Goal: Transaction & Acquisition: Purchase product/service

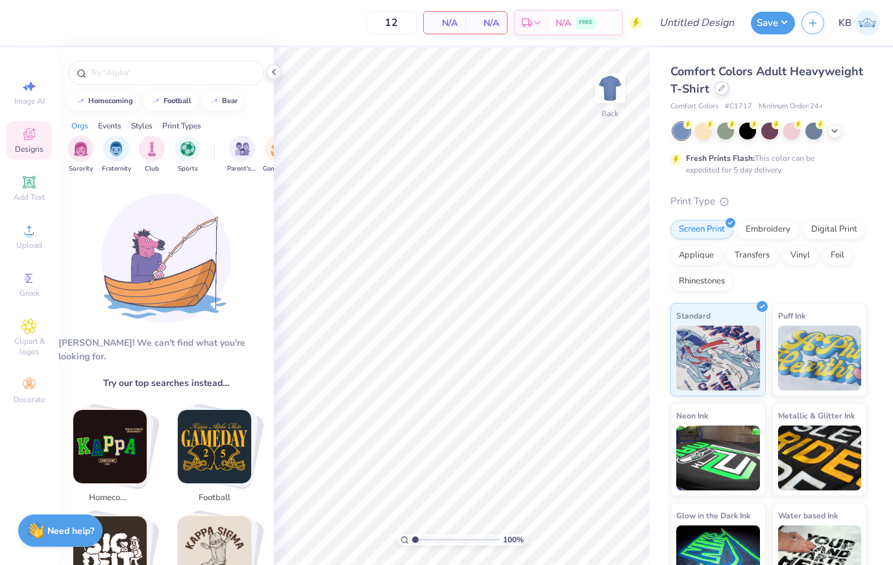
click at [722, 93] on div at bounding box center [721, 88] width 14 height 14
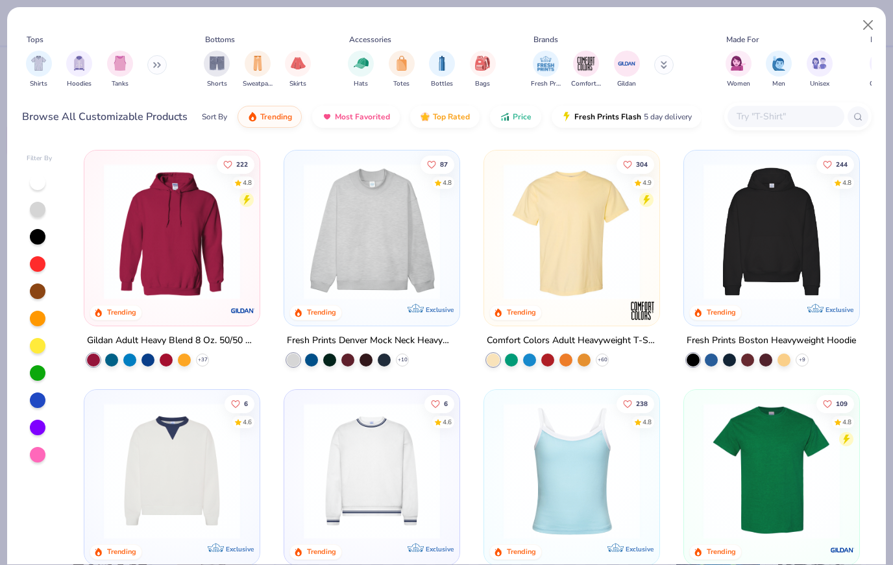
click at [788, 120] on input "text" at bounding box center [785, 116] width 100 height 15
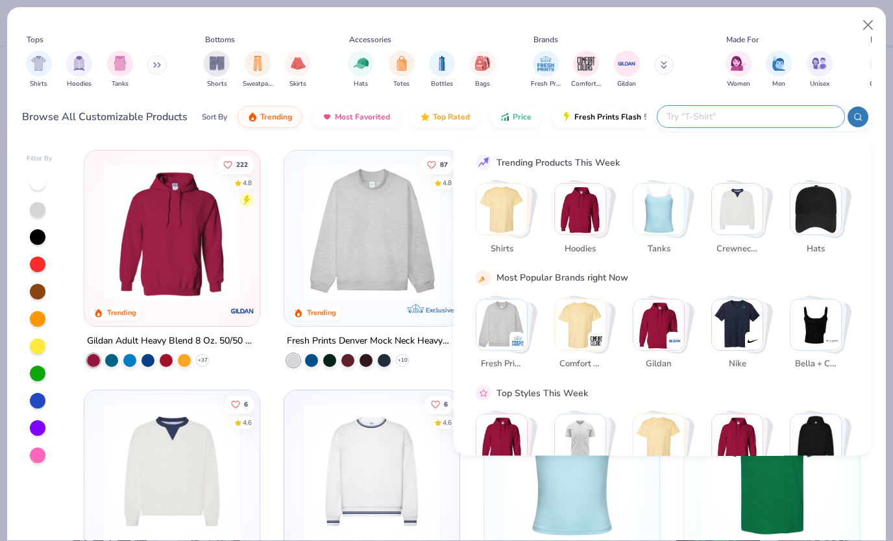
click at [158, 64] on icon at bounding box center [157, 65] width 8 height 6
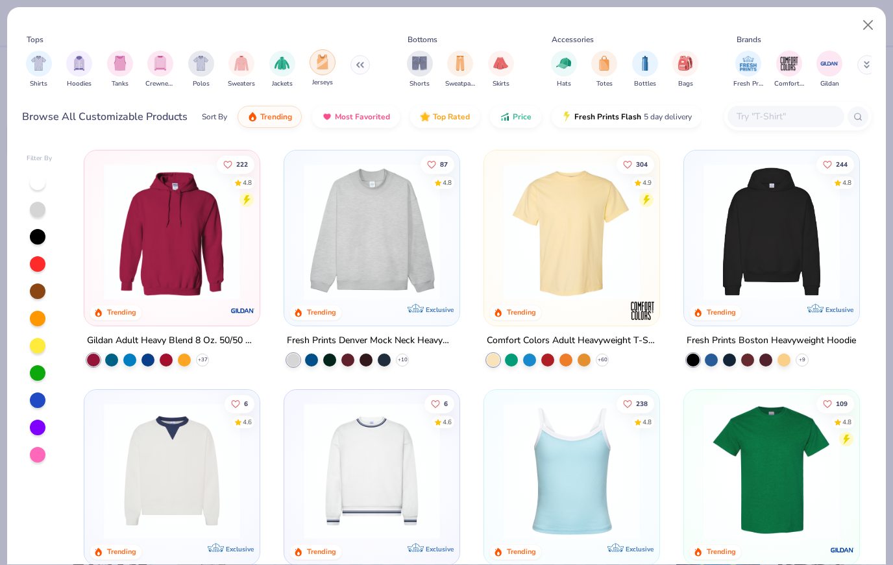
click at [327, 69] on img "filter for Jerseys" at bounding box center [322, 62] width 14 height 15
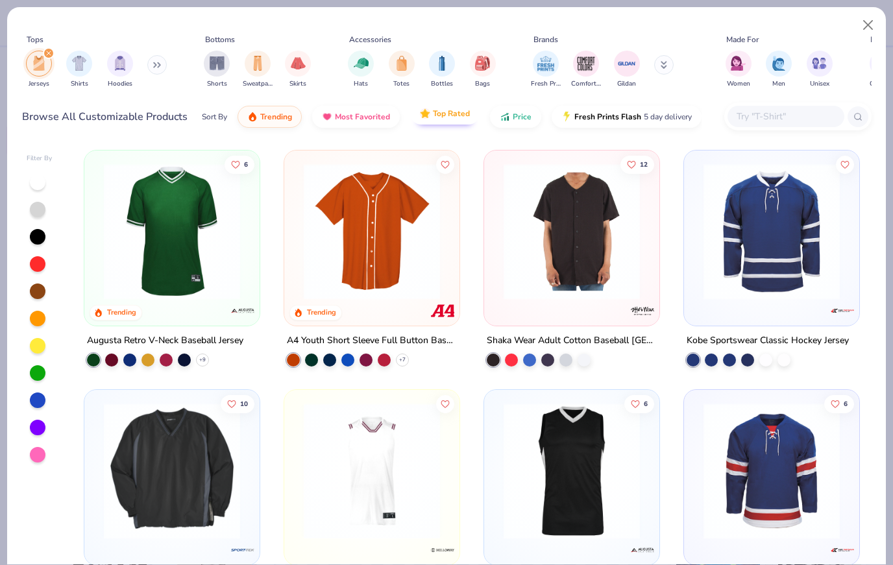
click at [441, 117] on span "Top Rated" at bounding box center [451, 113] width 37 height 10
click at [331, 115] on img "button" at bounding box center [327, 113] width 10 height 10
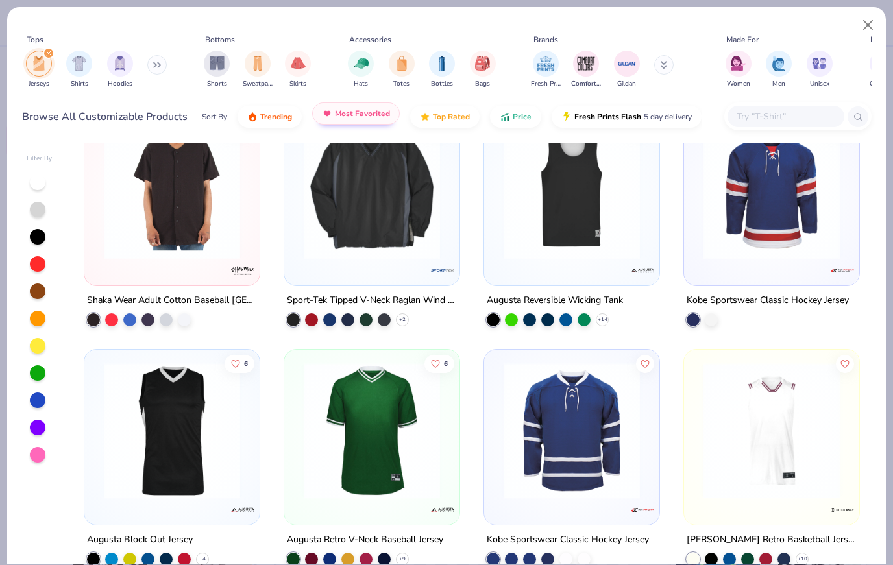
scroll to position [42, 0]
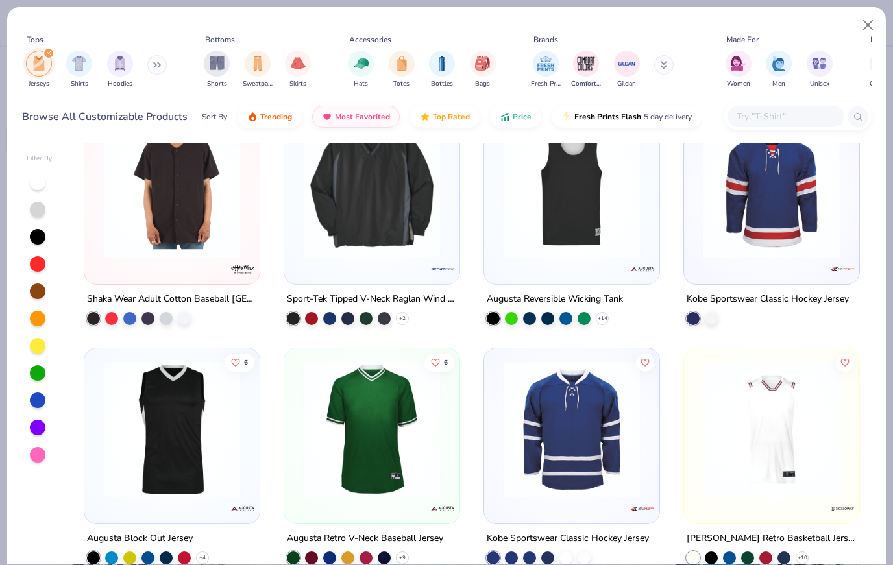
click at [226, 243] on img at bounding box center [171, 190] width 149 height 136
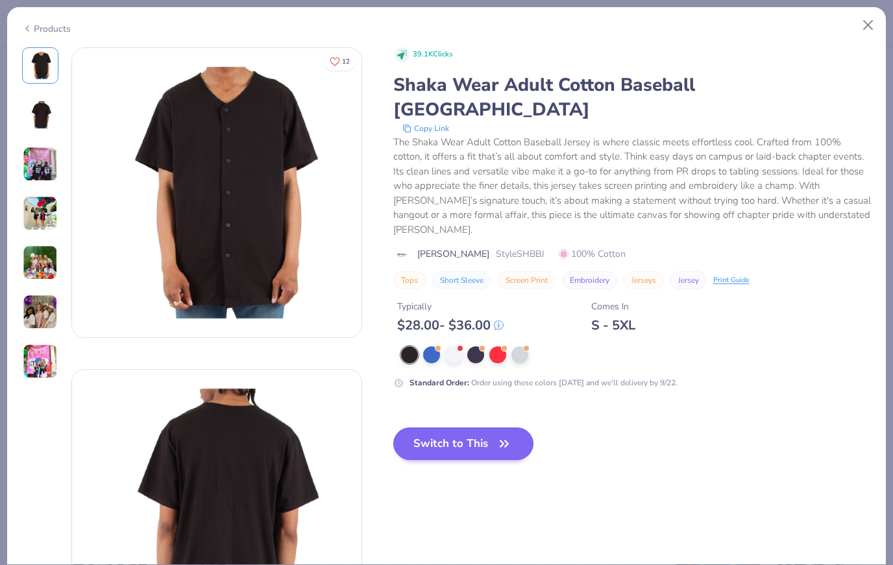
click at [494, 428] on button "Switch to This" at bounding box center [463, 444] width 141 height 32
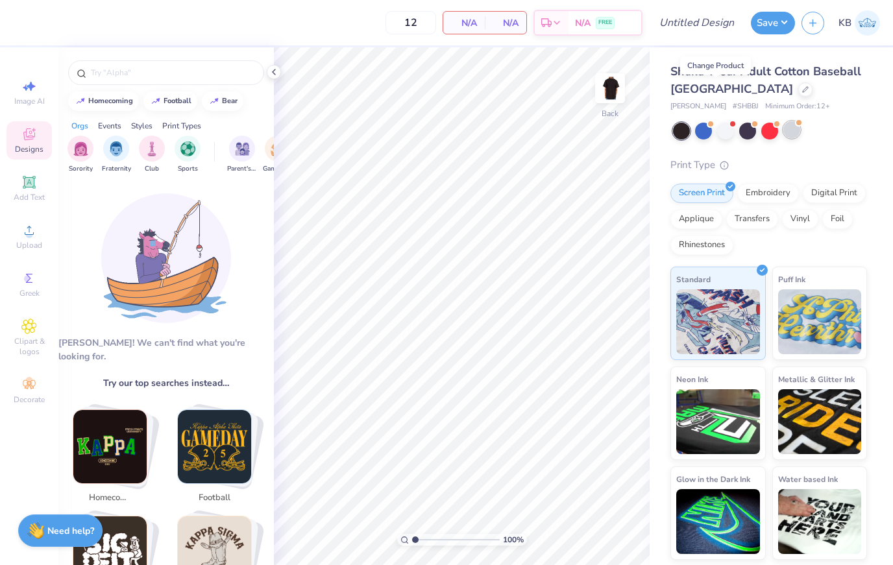
click at [785, 133] on div at bounding box center [791, 129] width 17 height 17
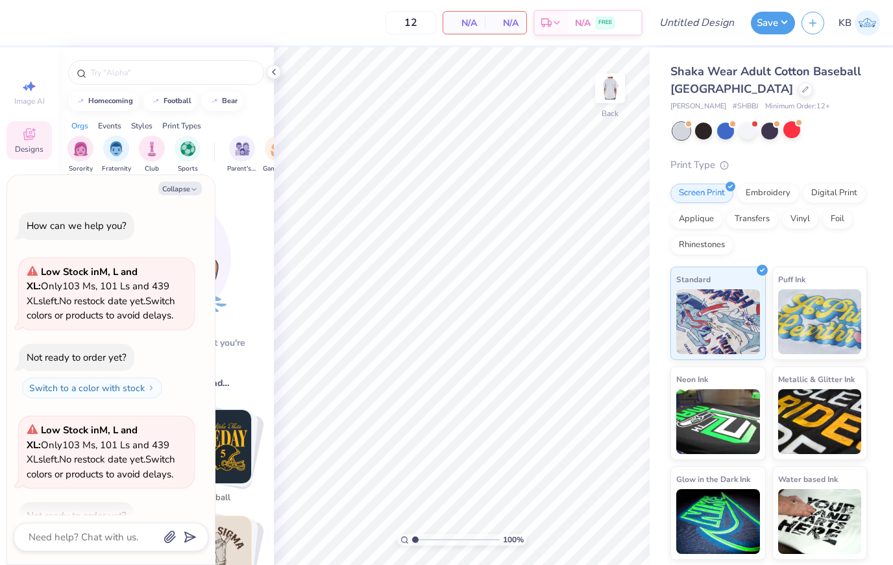
scroll to position [47, 0]
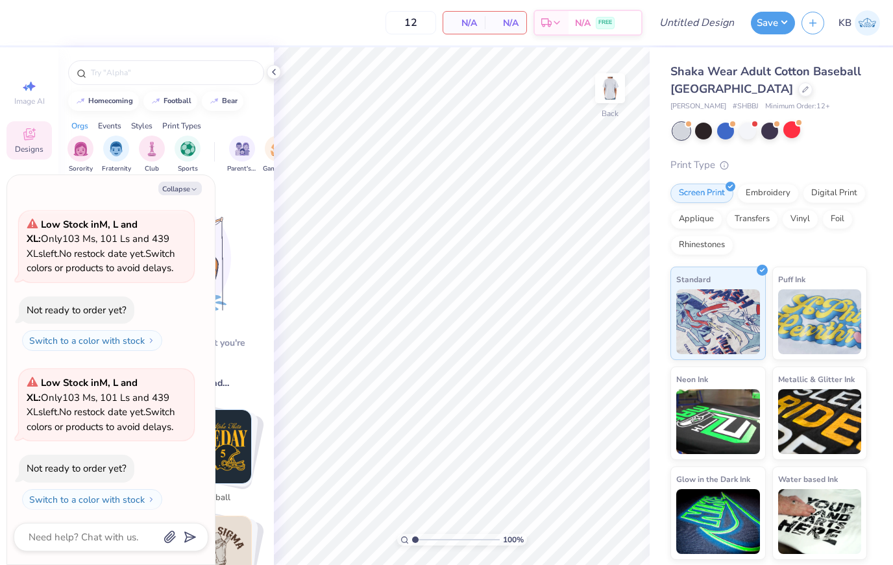
click at [687, 130] on div at bounding box center [681, 131] width 17 height 17
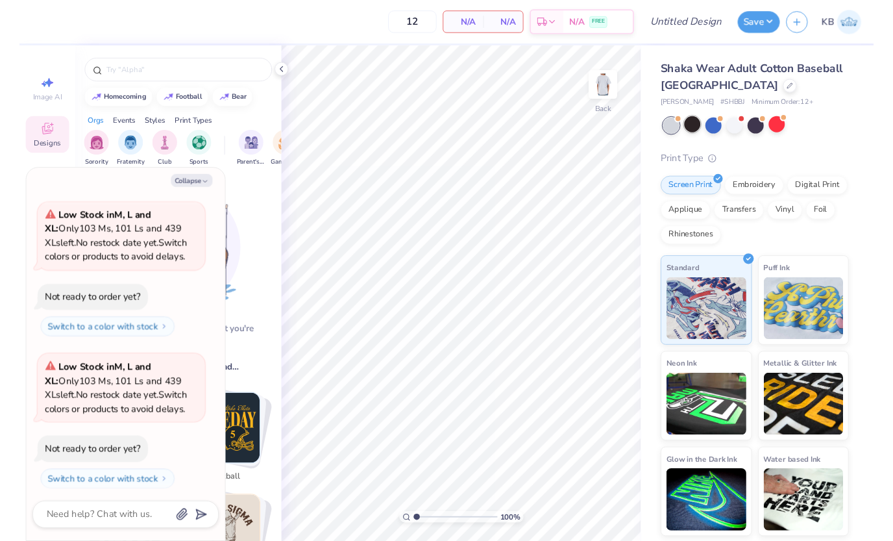
scroll to position [204, 0]
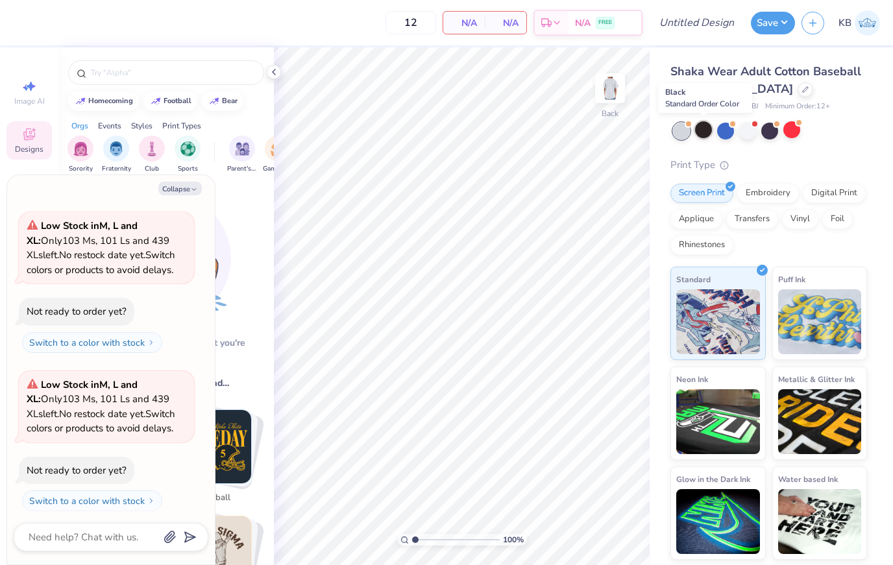
click at [707, 132] on div at bounding box center [703, 129] width 17 height 17
click at [189, 188] on button "Collapse" at bounding box center [179, 189] width 43 height 14
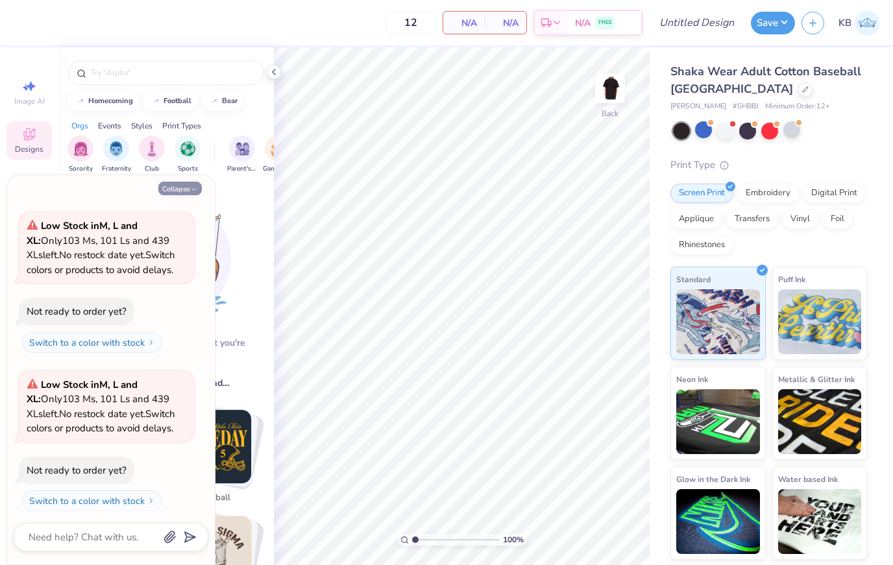
type textarea "x"
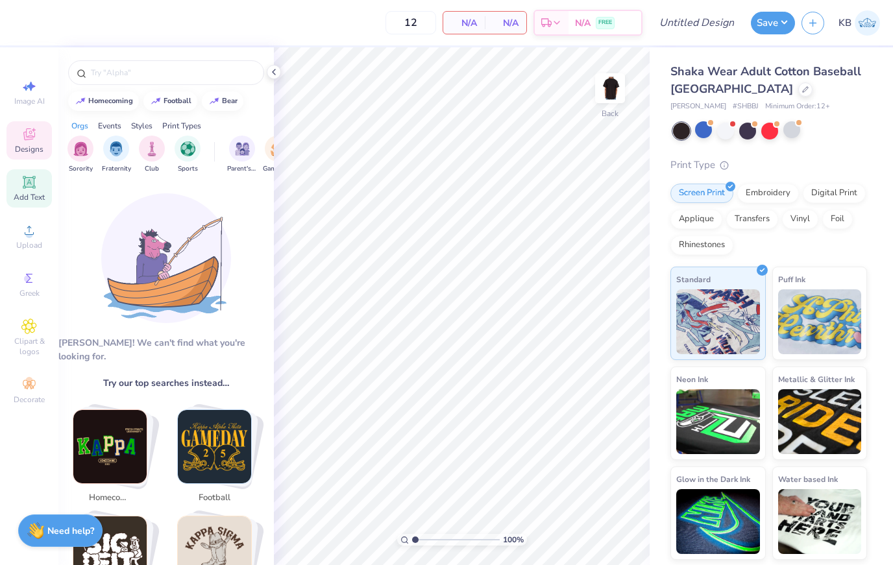
click at [32, 195] on span "Add Text" at bounding box center [29, 197] width 31 height 10
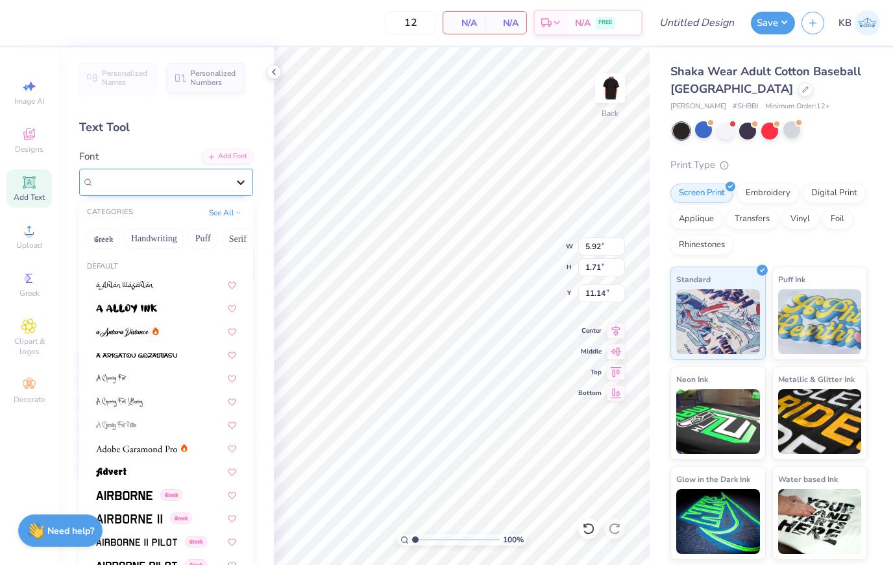
click at [237, 182] on icon at bounding box center [240, 182] width 13 height 13
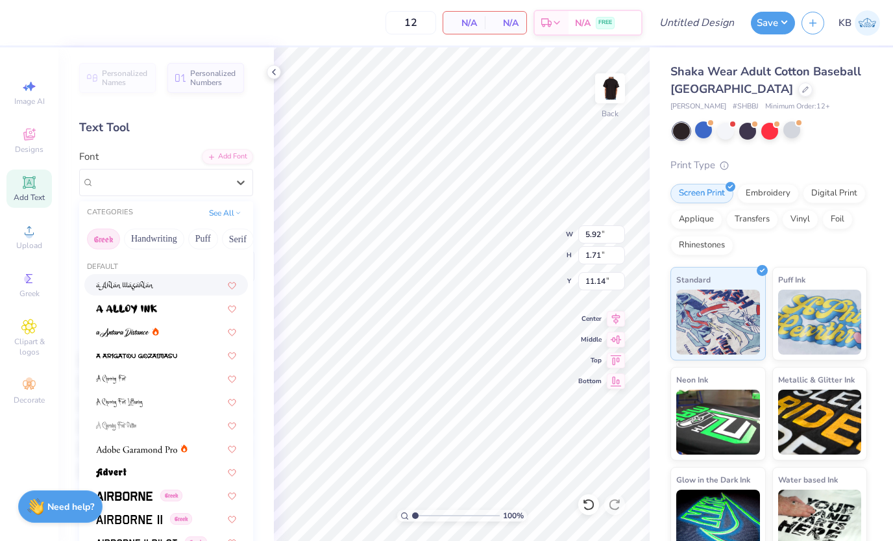
click at [100, 236] on button "Greek" at bounding box center [103, 238] width 33 height 21
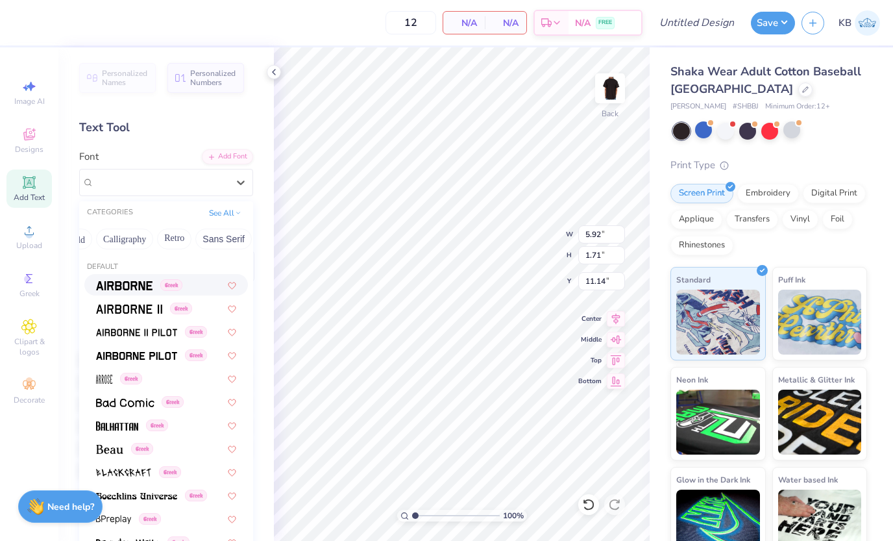
scroll to position [0, 197]
click at [184, 243] on button "Retro" at bounding box center [174, 238] width 34 height 21
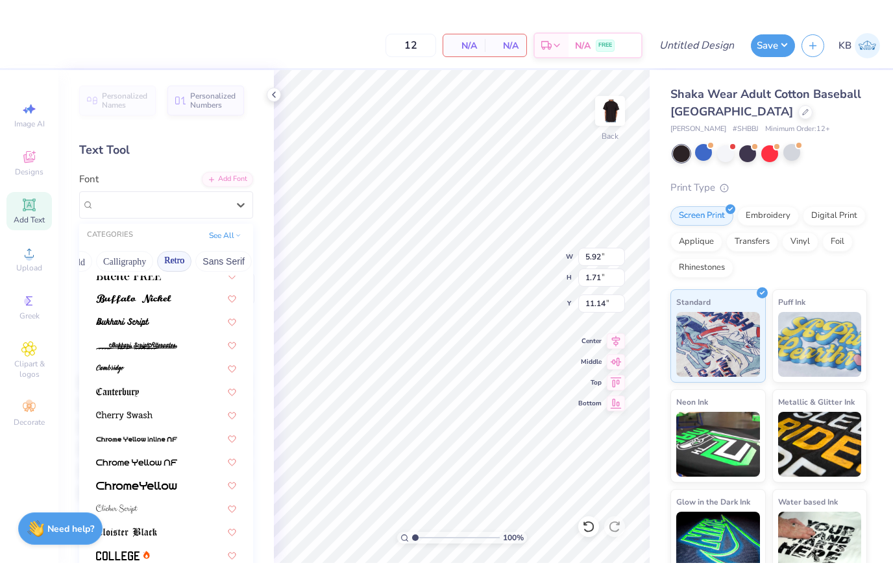
scroll to position [269, 0]
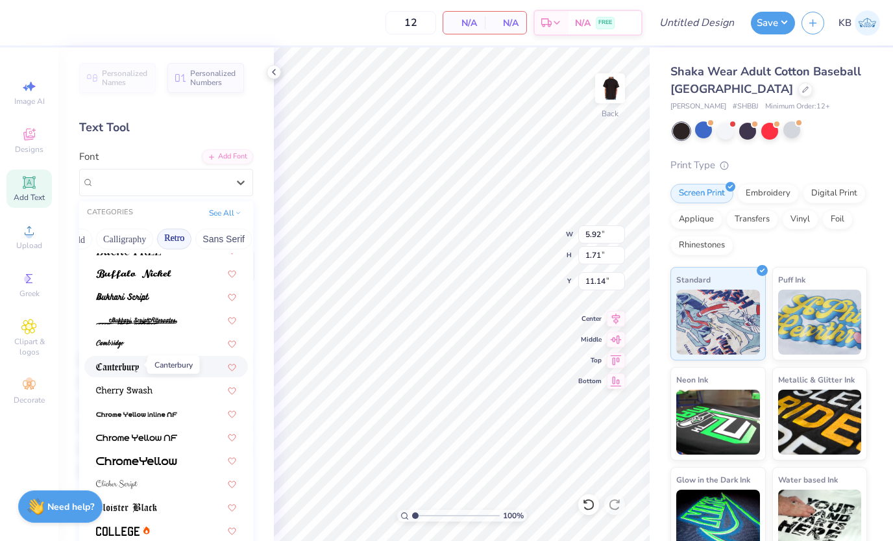
click at [130, 365] on img at bounding box center [117, 367] width 43 height 9
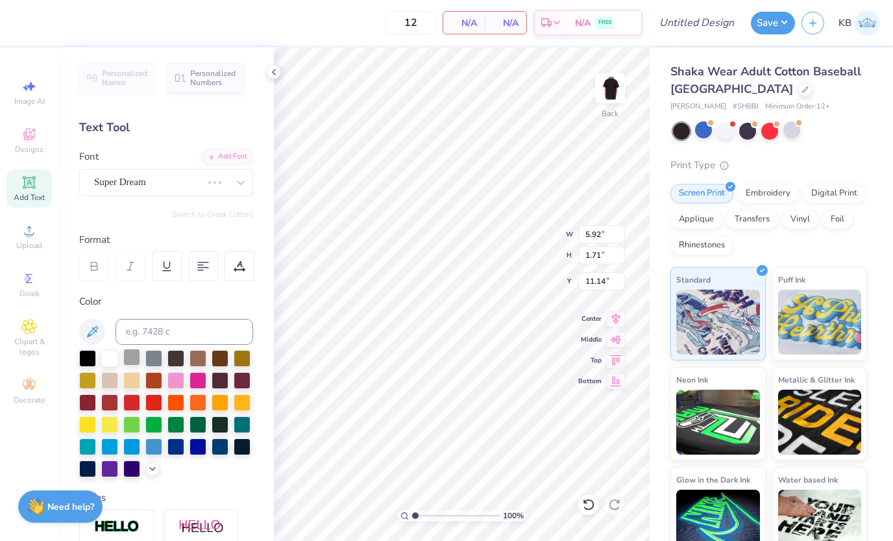
type input "5.86"
type input "1.65"
type input "11.18"
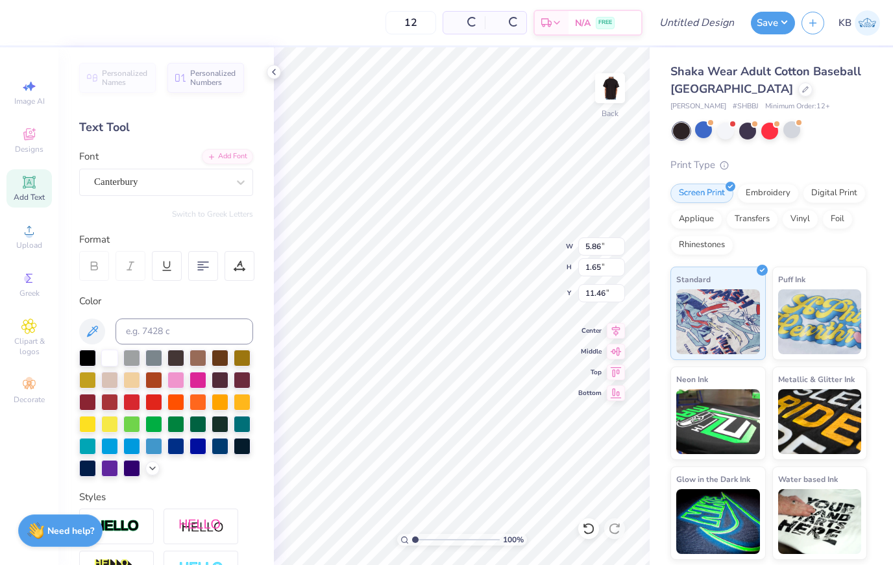
type input "11.49"
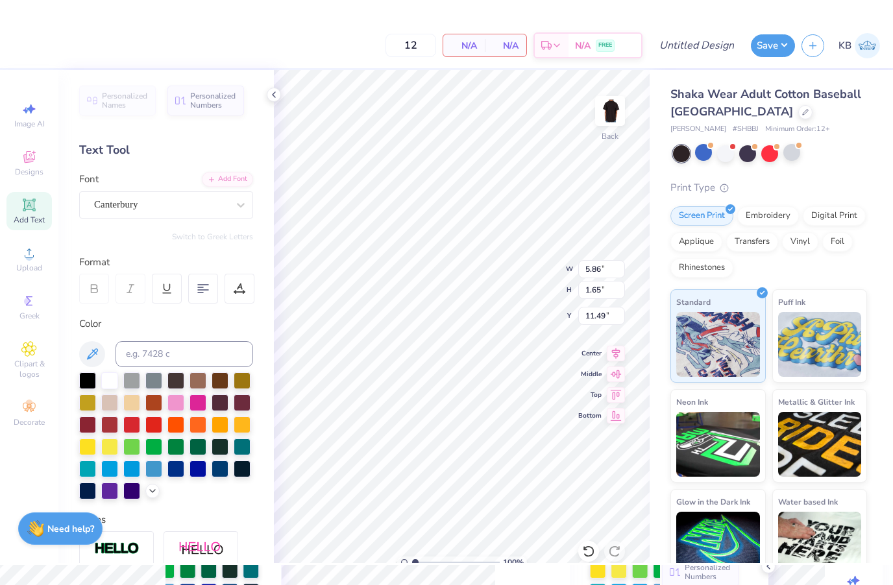
scroll to position [1, 1]
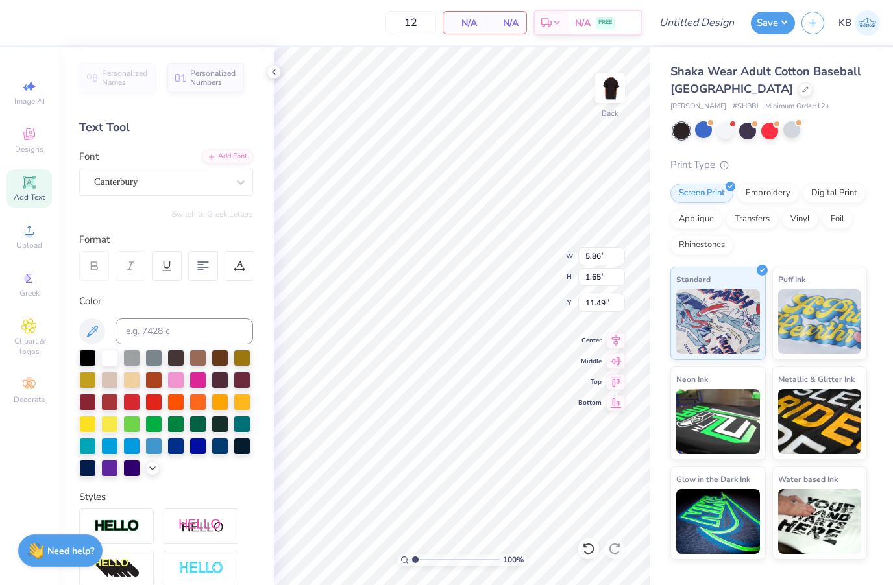
type textarea "T"
type textarea "Beta Theta Pi"
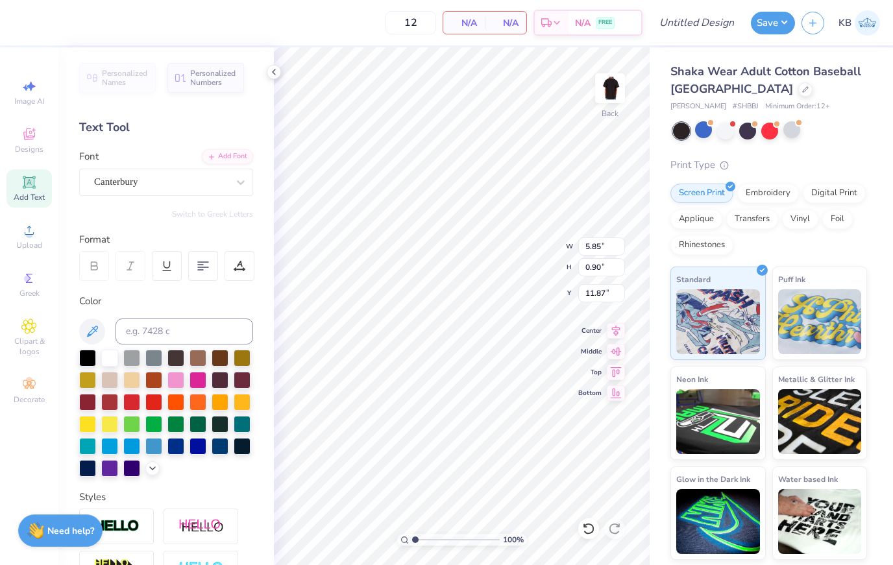
type input "12.00"
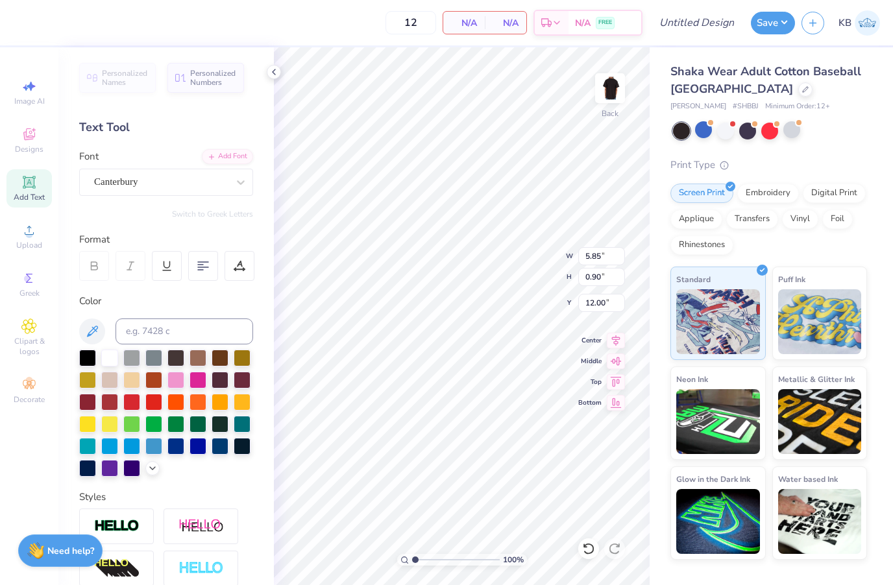
scroll to position [0, 0]
type textarea "Beta"
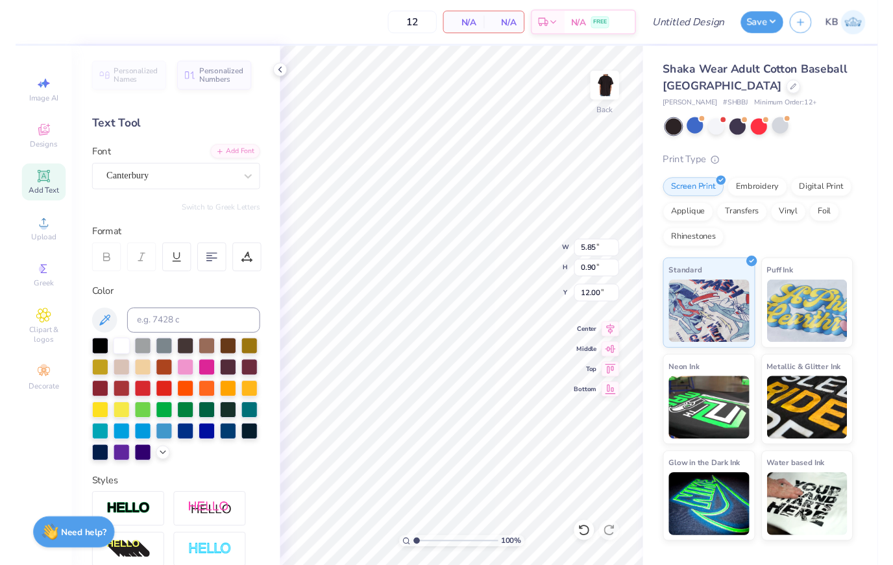
scroll to position [0, 1]
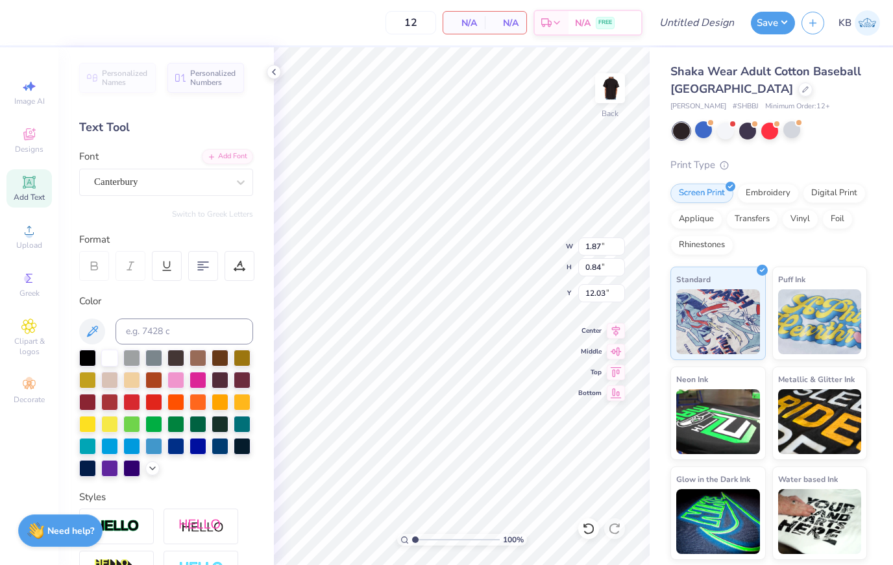
type input "3.76"
click at [367, 24] on div "12 N/A Per Item N/A Total Est. Delivery N/A FREE" at bounding box center [340, 22] width 605 height 45
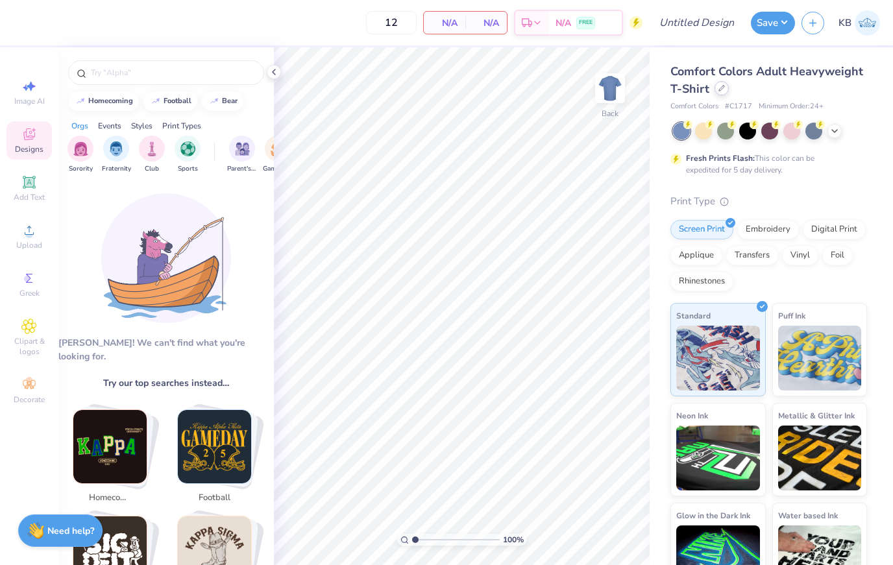
click at [726, 92] on div at bounding box center [721, 88] width 14 height 14
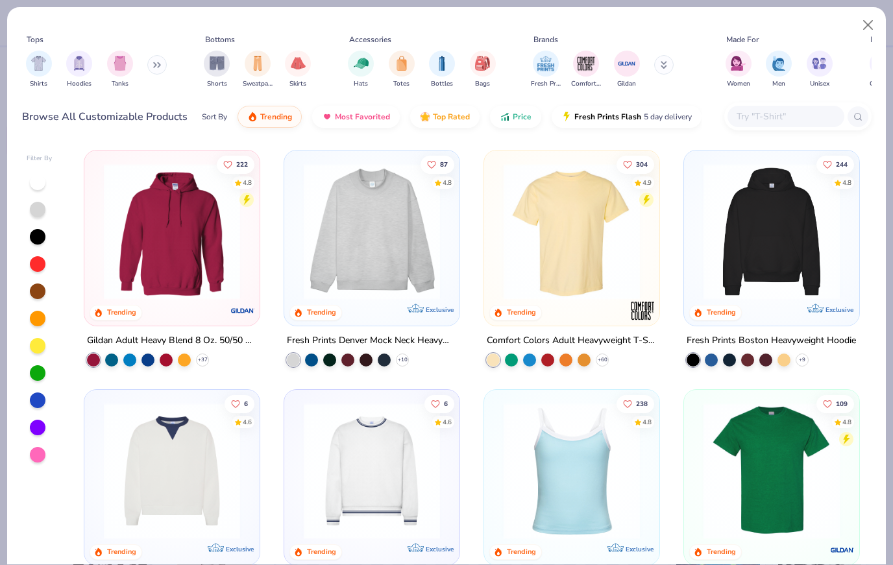
click at [165, 62] on button at bounding box center [156, 64] width 19 height 19
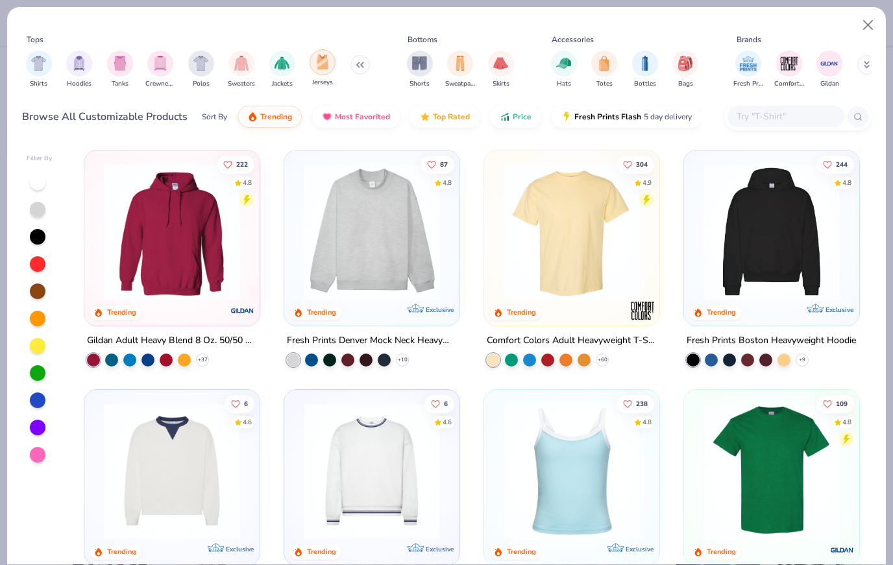
click at [324, 64] on img "filter for Jerseys" at bounding box center [322, 62] width 14 height 15
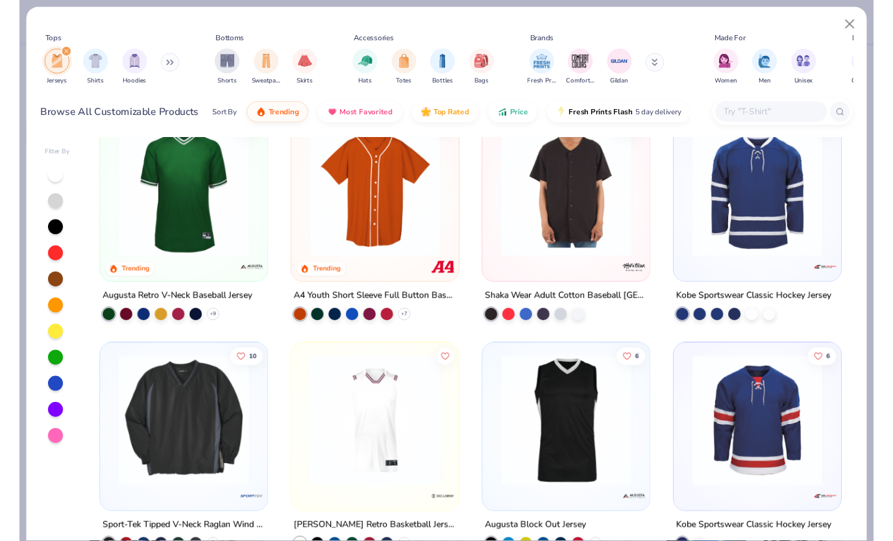
scroll to position [36, 0]
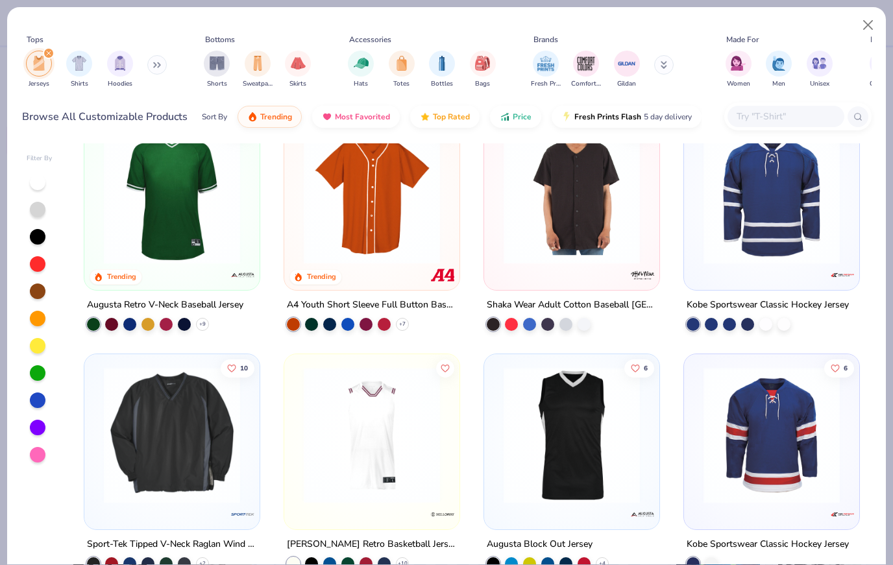
click at [801, 422] on img at bounding box center [771, 435] width 149 height 136
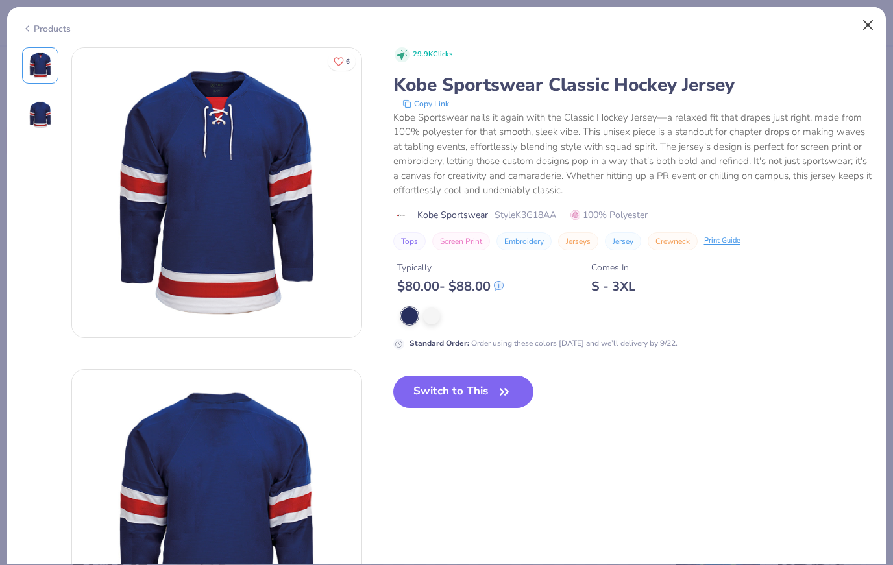
click at [869, 28] on button "Close" at bounding box center [868, 25] width 25 height 25
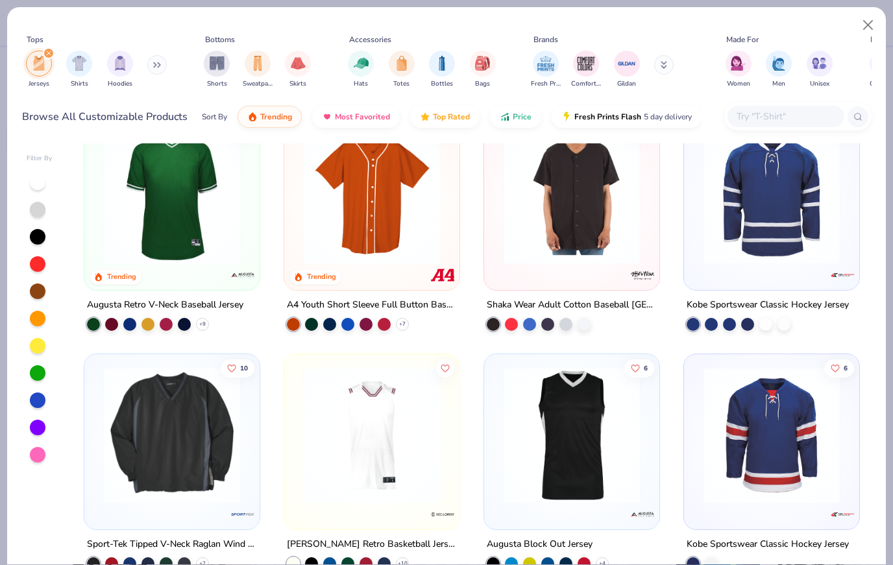
click at [792, 279] on div at bounding box center [771, 202] width 175 height 175
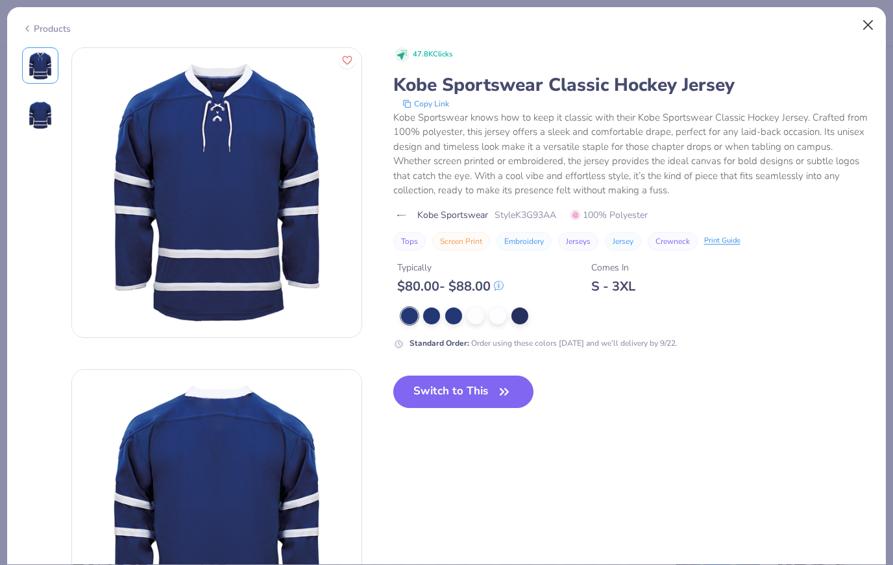
click at [862, 27] on button "Close" at bounding box center [868, 25] width 25 height 25
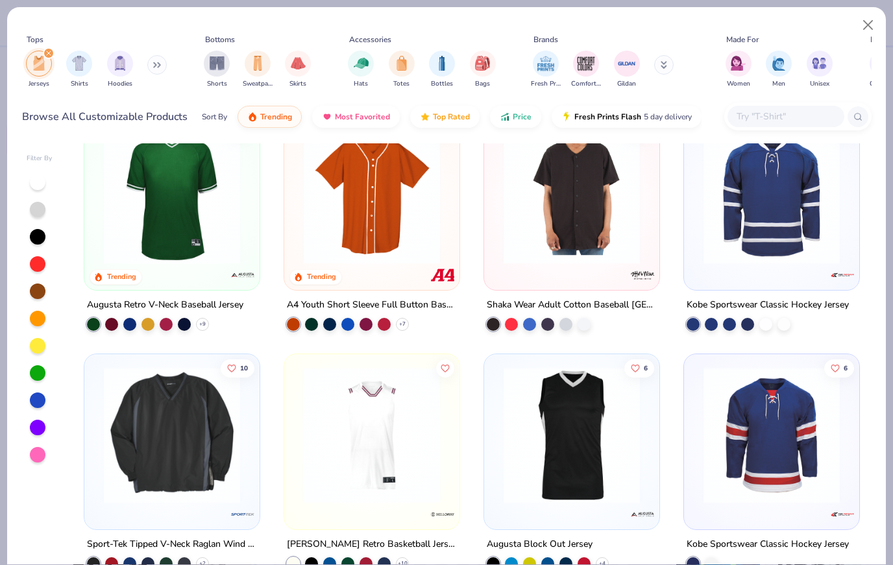
click at [421, 250] on img at bounding box center [371, 196] width 149 height 136
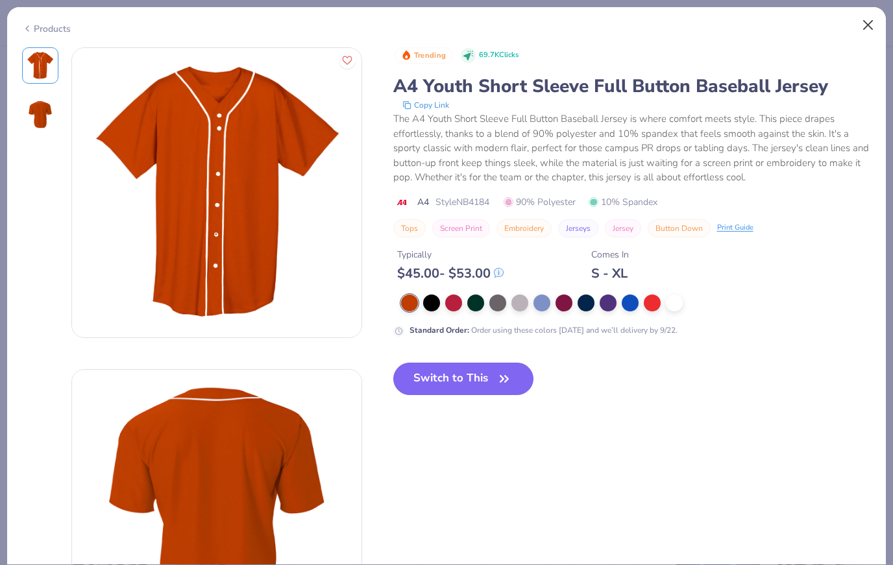
click at [873, 23] on button "Close" at bounding box center [868, 25] width 25 height 25
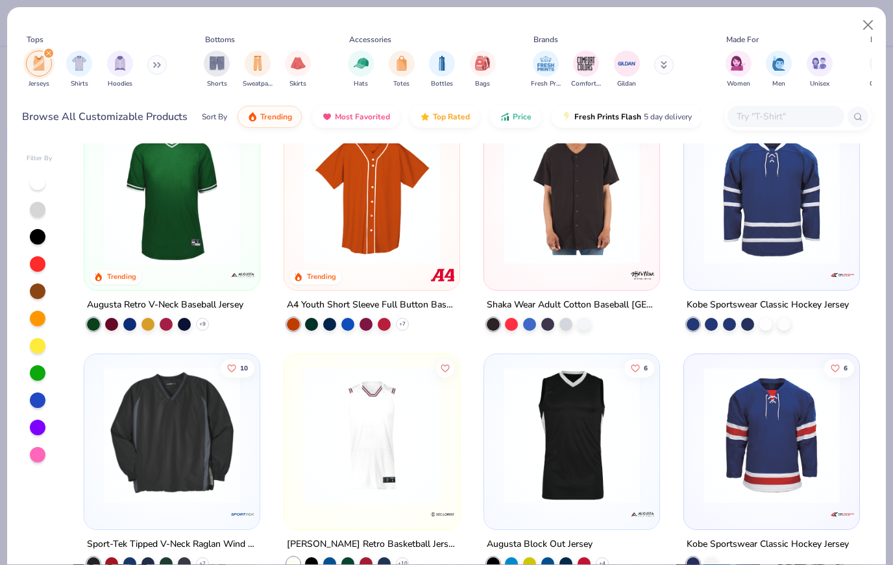
click at [787, 409] on img at bounding box center [771, 435] width 149 height 136
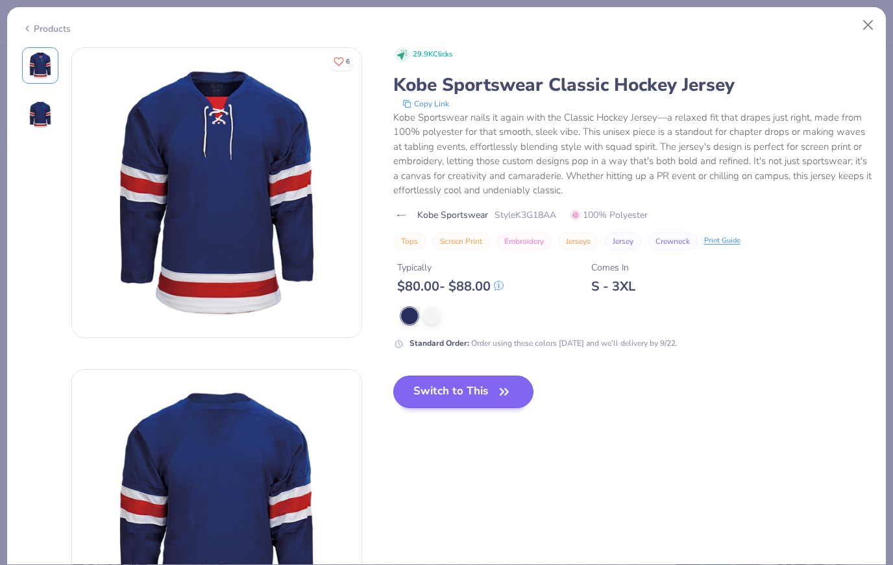
click at [494, 383] on button "Switch to This" at bounding box center [463, 392] width 141 height 32
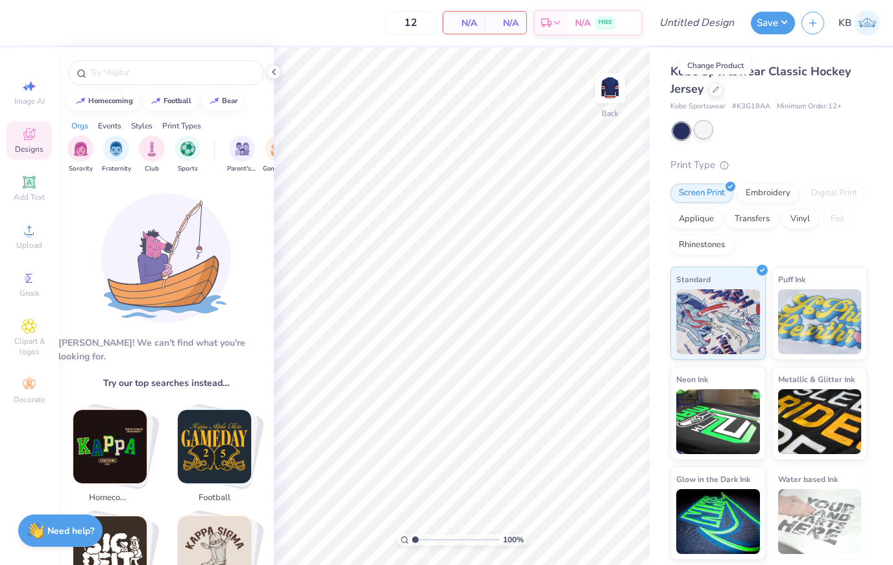
click at [706, 138] on div at bounding box center [703, 129] width 17 height 17
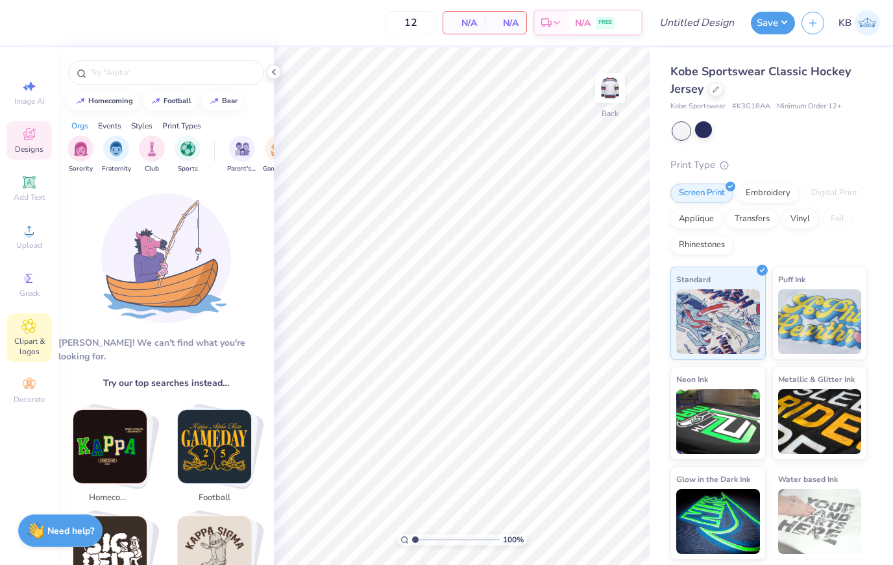
click at [34, 348] on span "Clipart & logos" at bounding box center [28, 346] width 45 height 21
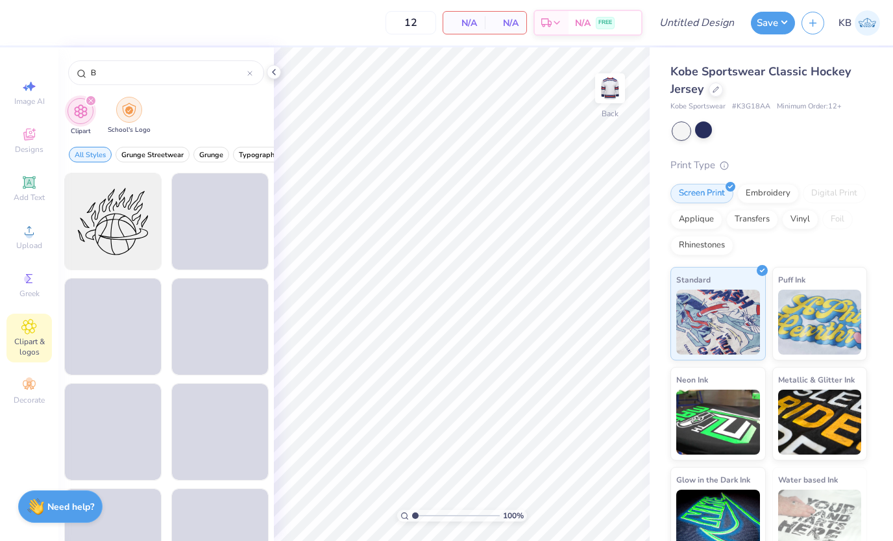
type input "B"
click at [133, 117] on img "filter for School's Logo" at bounding box center [129, 110] width 14 height 15
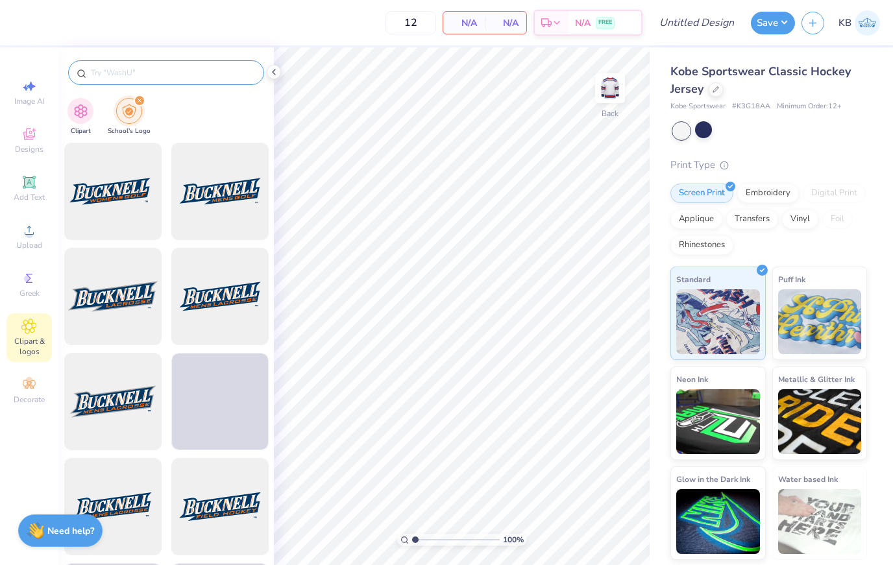
click at [139, 67] on input "text" at bounding box center [173, 72] width 166 height 13
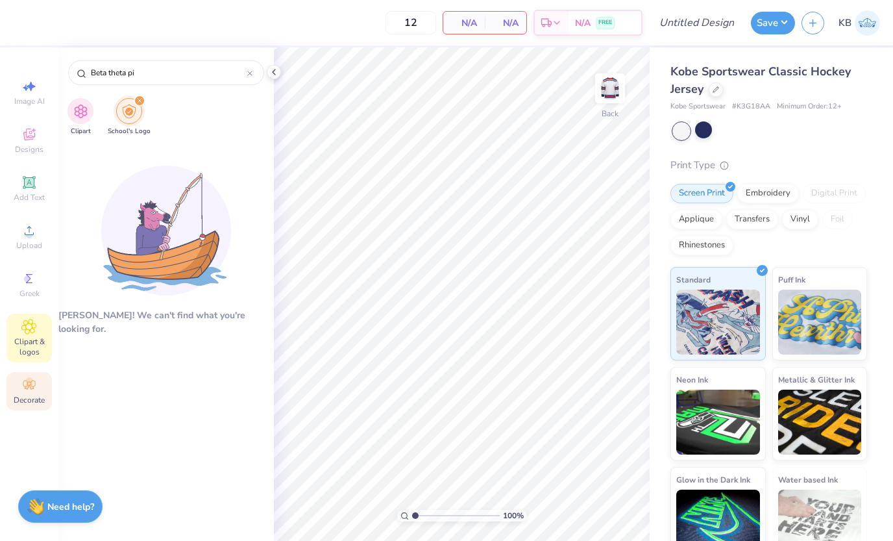
type input "Beta theta pi"
click at [34, 393] on icon at bounding box center [29, 385] width 16 height 16
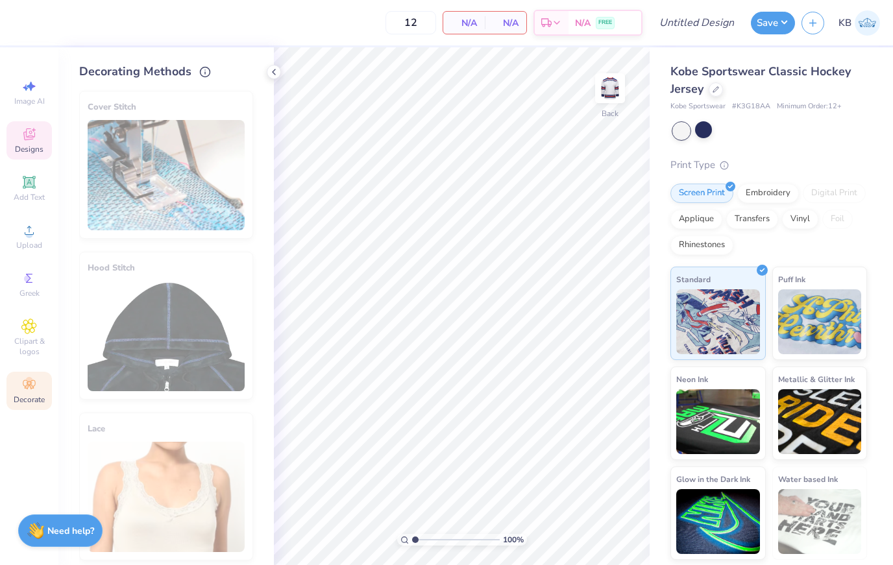
click at [27, 132] on icon at bounding box center [29, 134] width 12 height 12
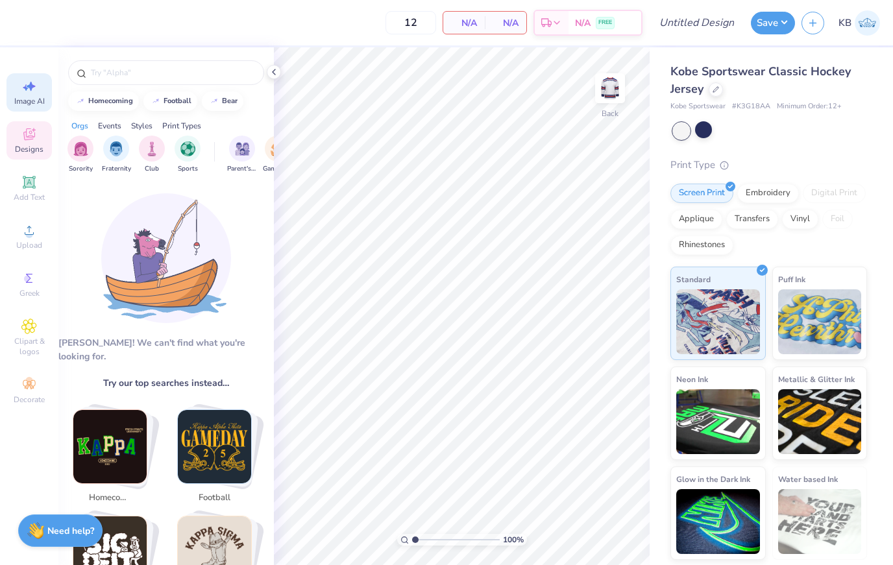
click at [28, 92] on icon at bounding box center [29, 87] width 16 height 16
select select "4"
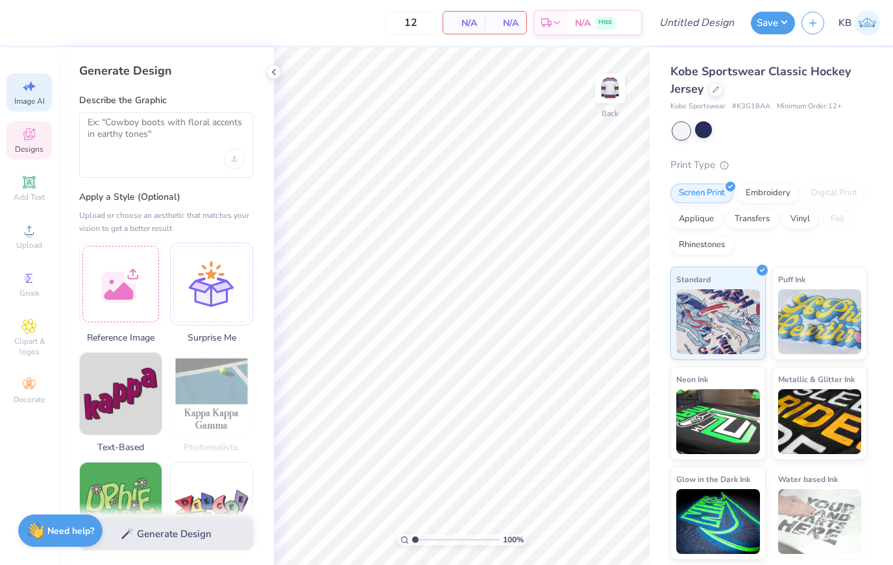
click at [36, 137] on icon at bounding box center [29, 135] width 16 height 16
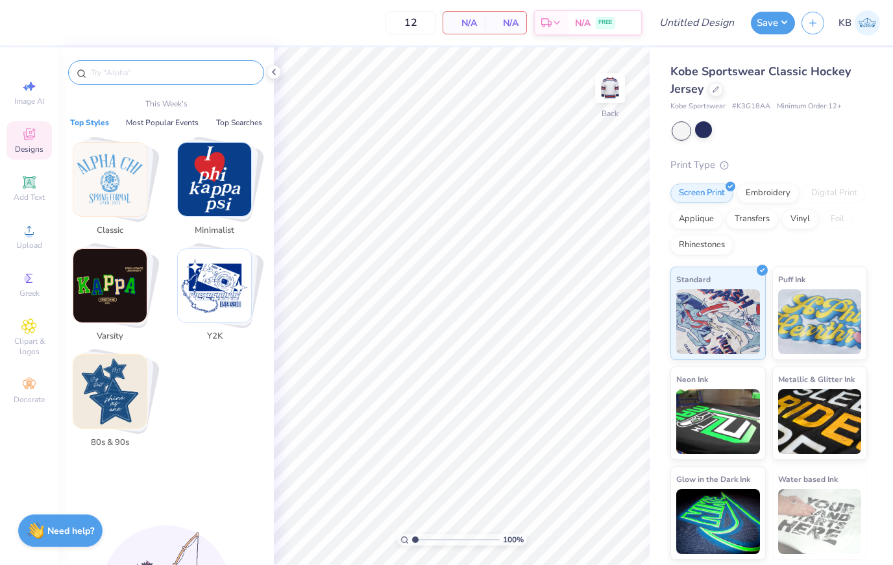
click at [124, 77] on input "text" at bounding box center [173, 72] width 166 height 13
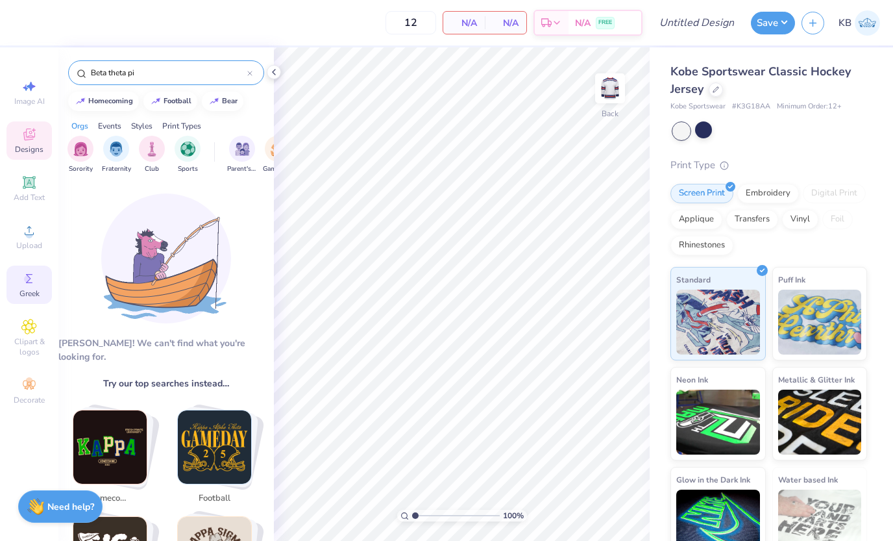
type input "Beta theta pi"
click at [38, 304] on div "Greek" at bounding box center [28, 284] width 45 height 38
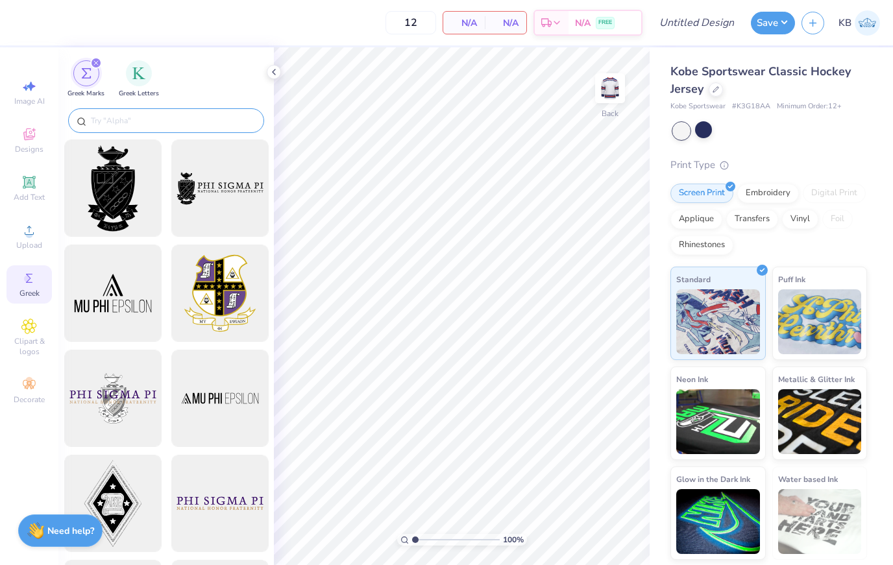
click at [161, 117] on input "text" at bounding box center [173, 120] width 166 height 13
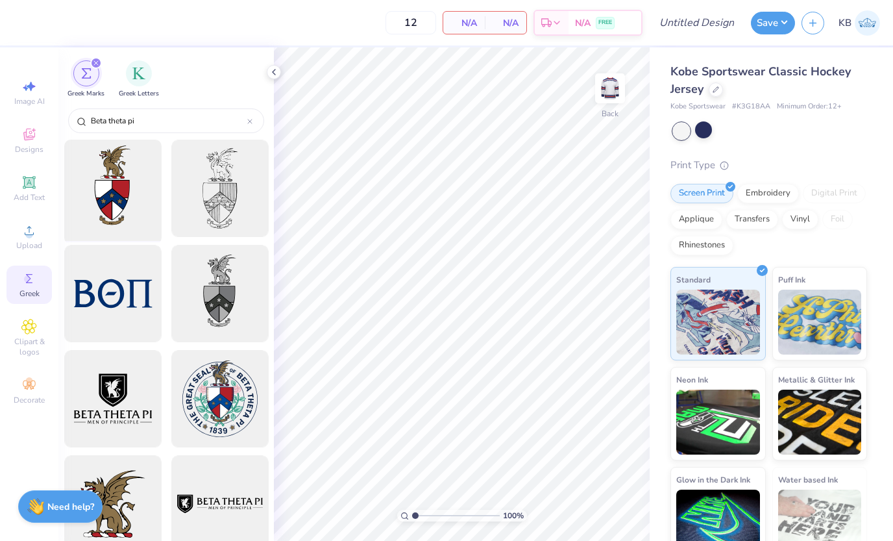
type input "Beta theta pi"
click at [117, 211] on div at bounding box center [112, 188] width 107 height 107
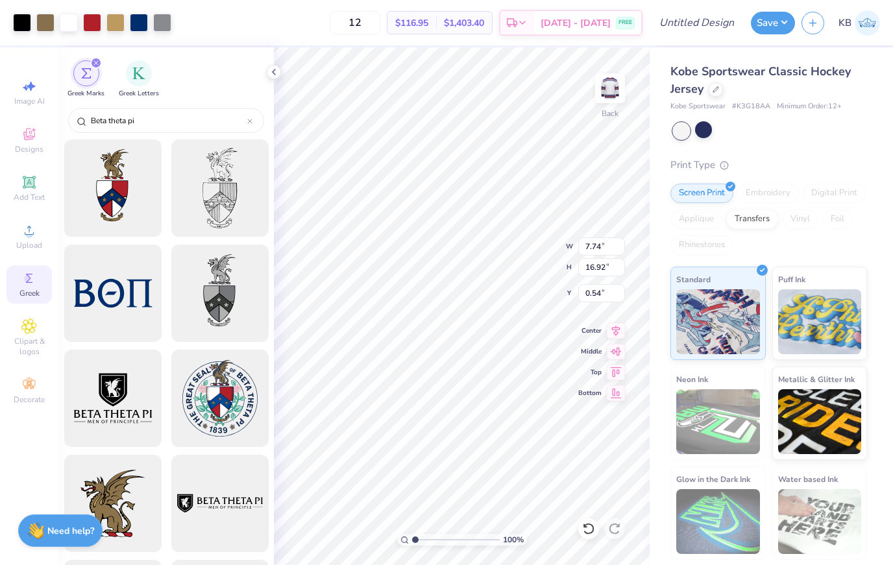
type input "5.57"
type input "12.17"
type input "2.92"
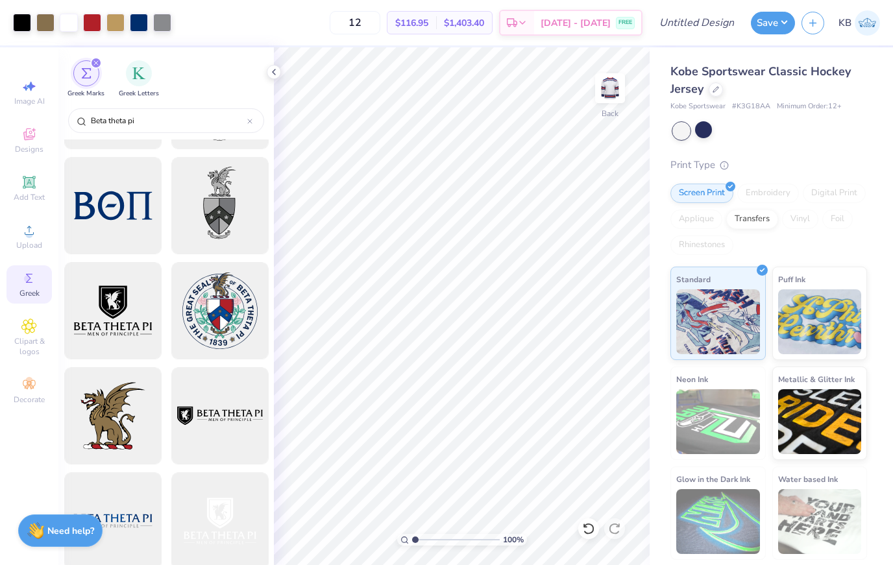
scroll to position [86, 0]
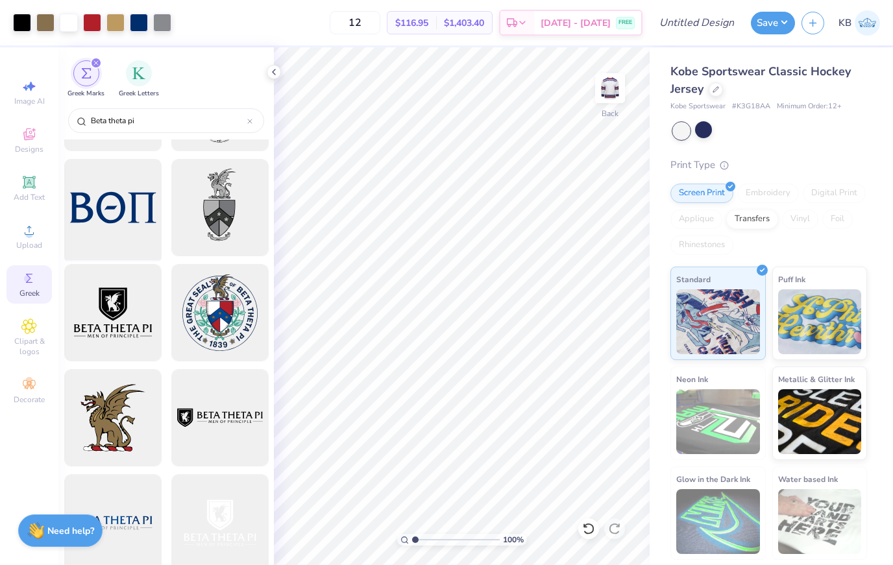
click at [137, 235] on div at bounding box center [112, 207] width 107 height 107
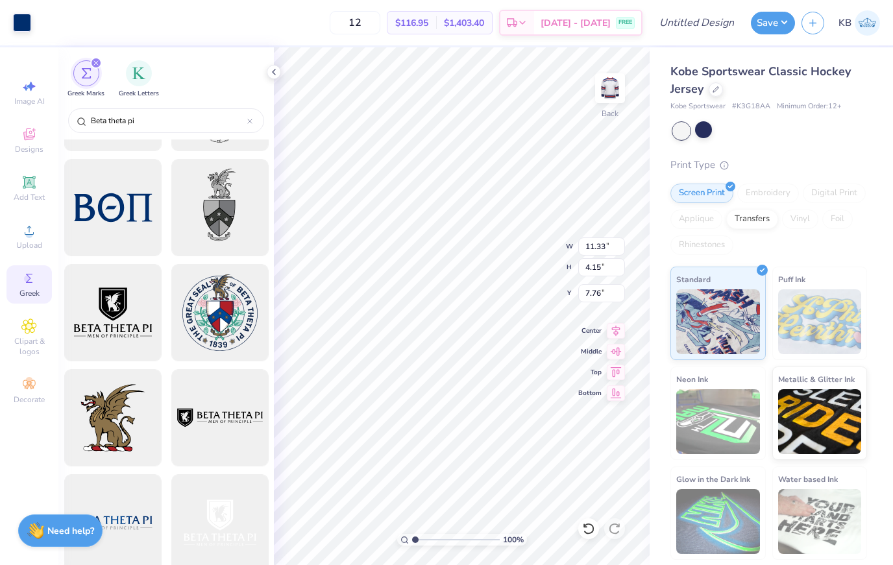
type input "7.76"
type input "9.85"
type input "4.87"
type input "1.79"
type input "0.50"
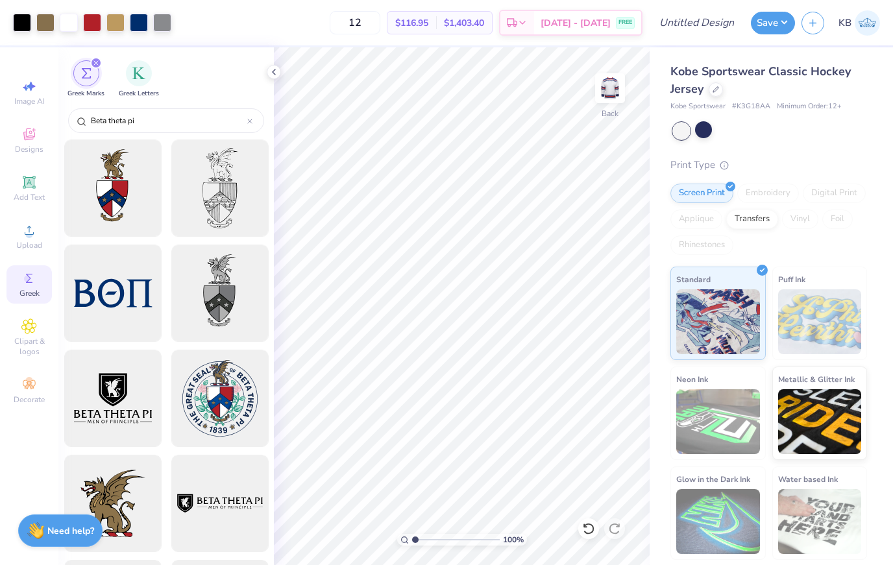
scroll to position [0, 0]
type input "1.13"
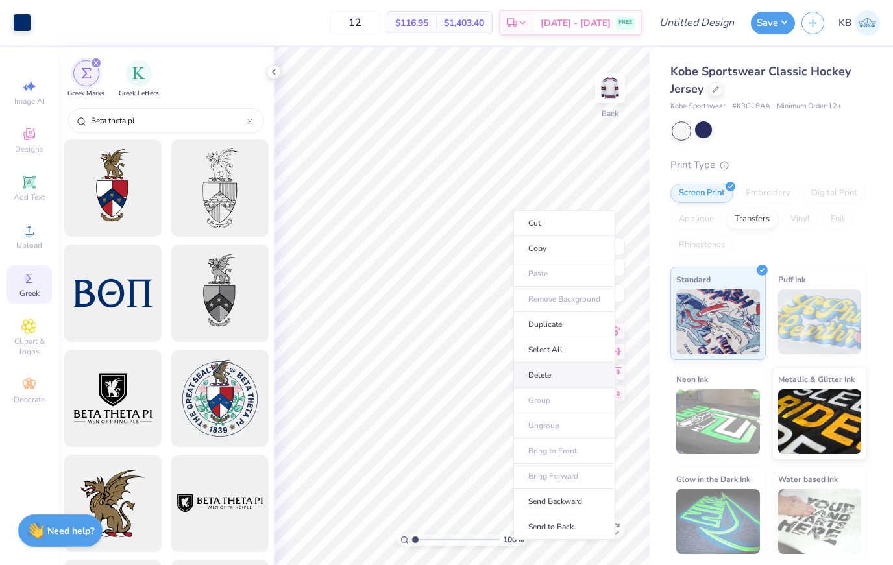
click at [539, 378] on li "Delete" at bounding box center [564, 375] width 102 height 25
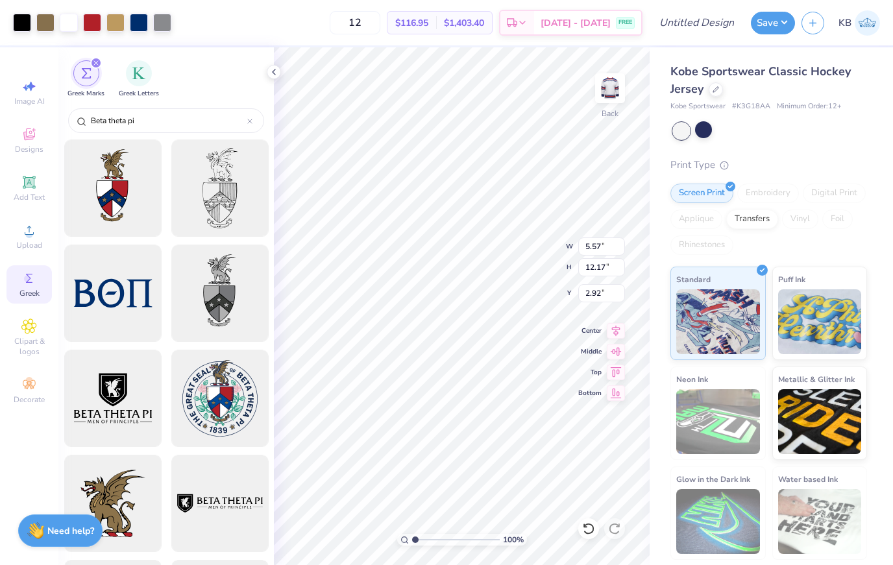
type input "1.99"
type input "1.43"
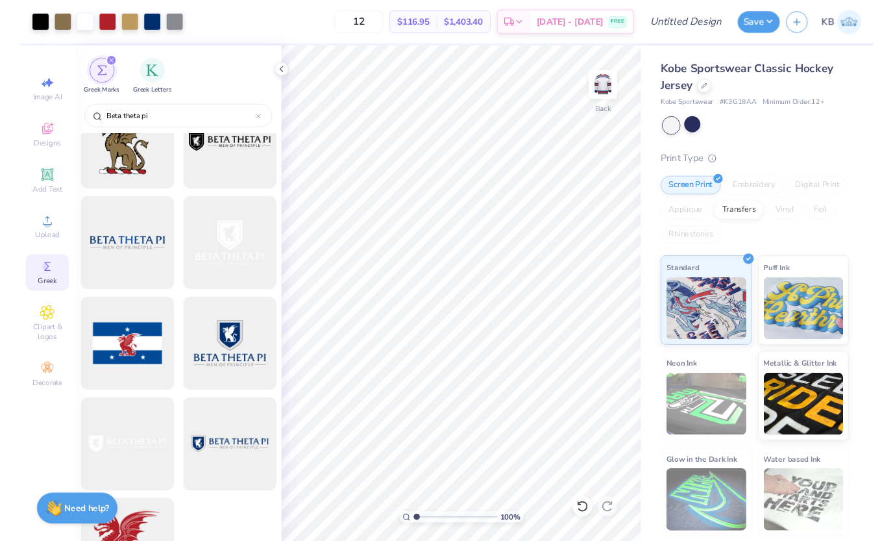
scroll to position [356, 0]
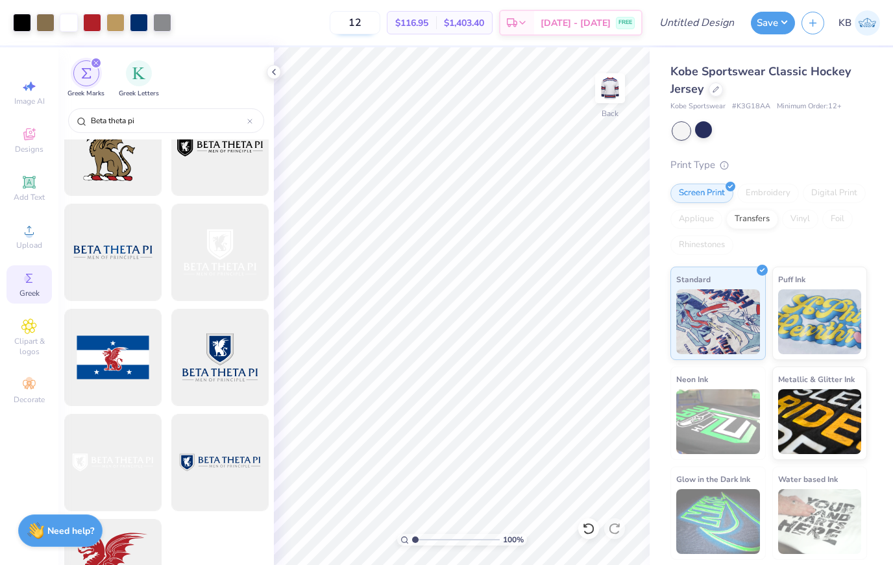
click at [380, 23] on input "12" at bounding box center [355, 22] width 51 height 23
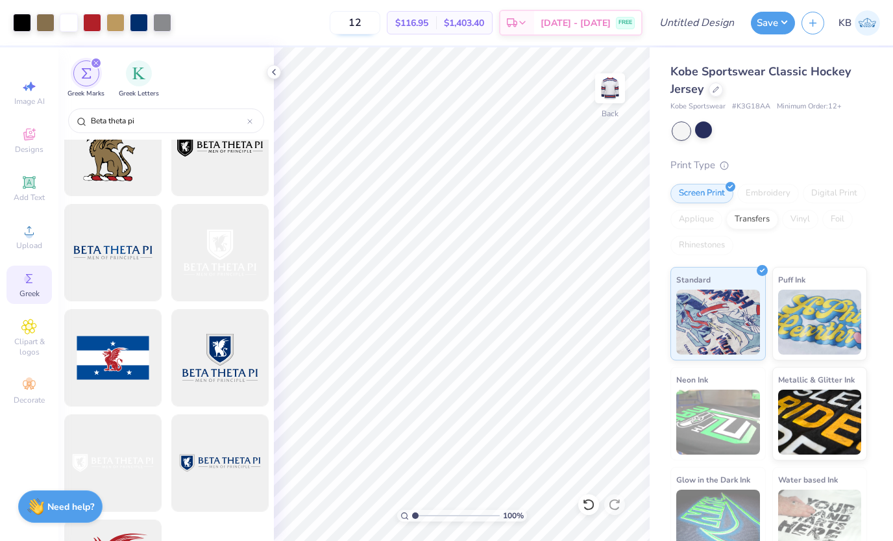
type input "1"
type input "100"
